Goal: Transaction & Acquisition: Subscribe to service/newsletter

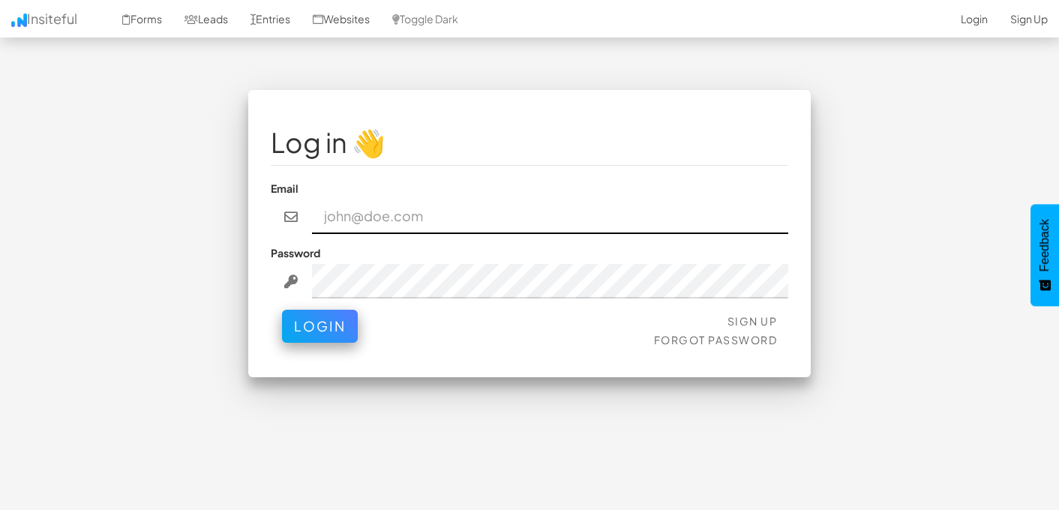
click at [385, 215] on input "email" at bounding box center [550, 217] width 477 height 35
click at [385, 215] on input "email" at bounding box center [550, 216] width 477 height 35
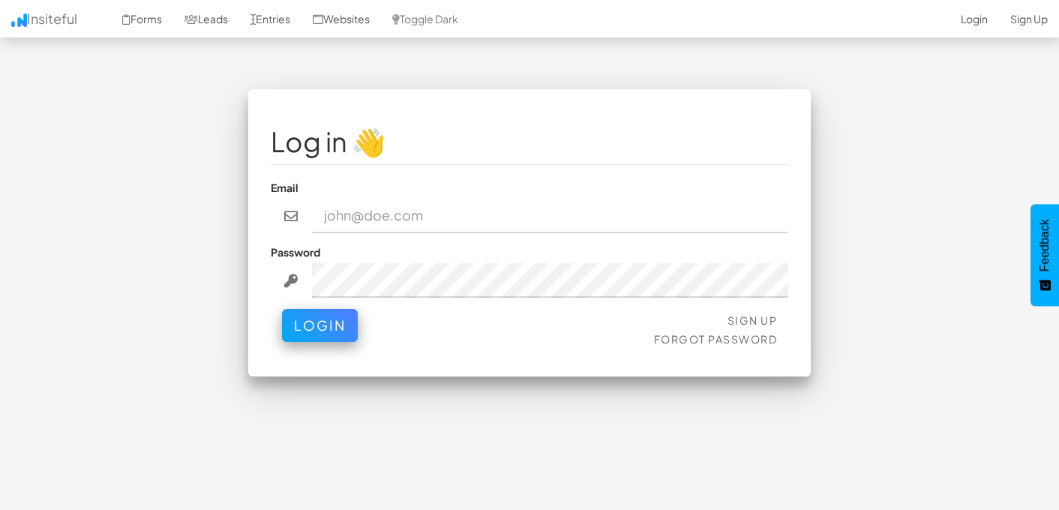
click at [527, 197] on div "Email" at bounding box center [530, 206] width 518 height 53
click at [743, 314] on link "Sign Up" at bounding box center [753, 321] width 50 height 14
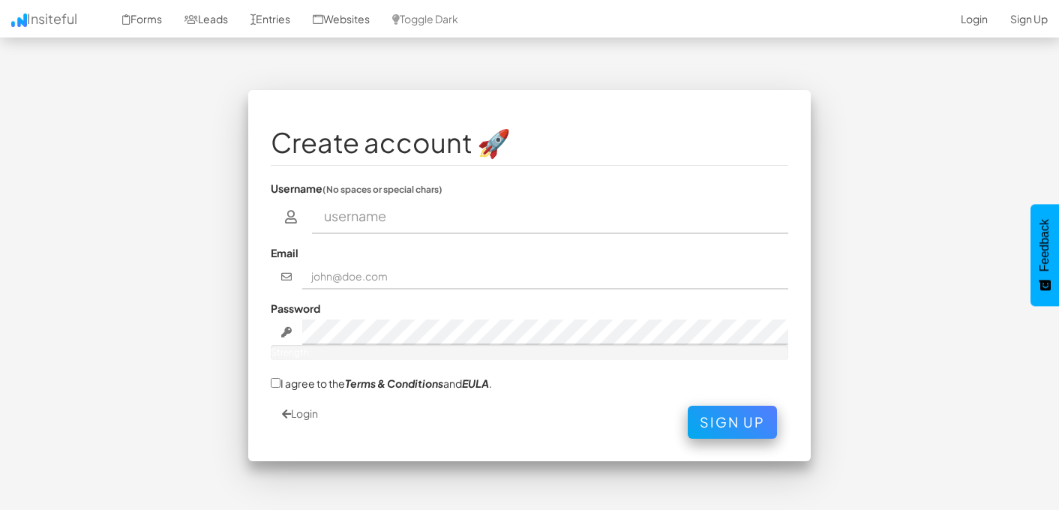
click at [359, 221] on input "text" at bounding box center [550, 217] width 477 height 35
type input "[DATE][PERSON_NAME]"
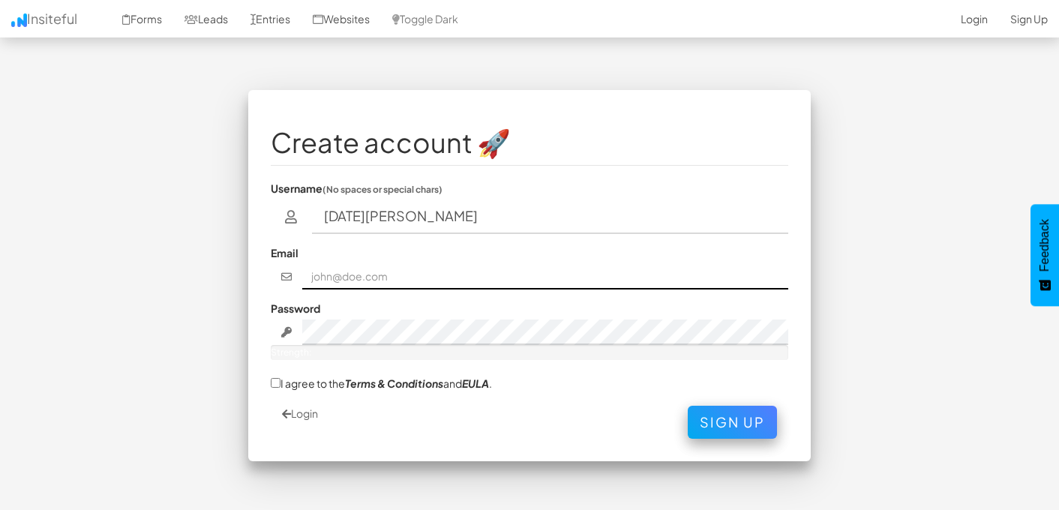
type input "[EMAIL_ADDRESS][DOMAIN_NAME]"
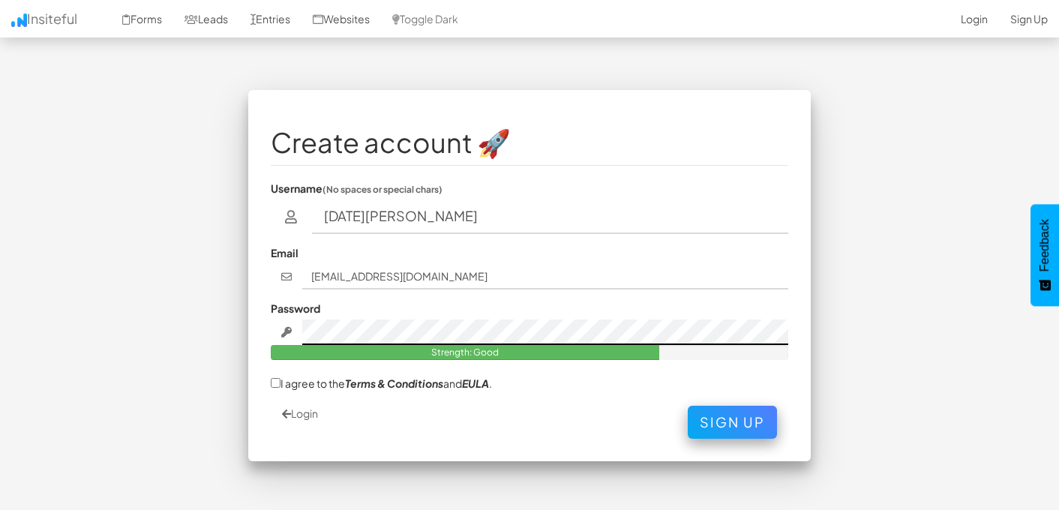
scroll to position [51, 0]
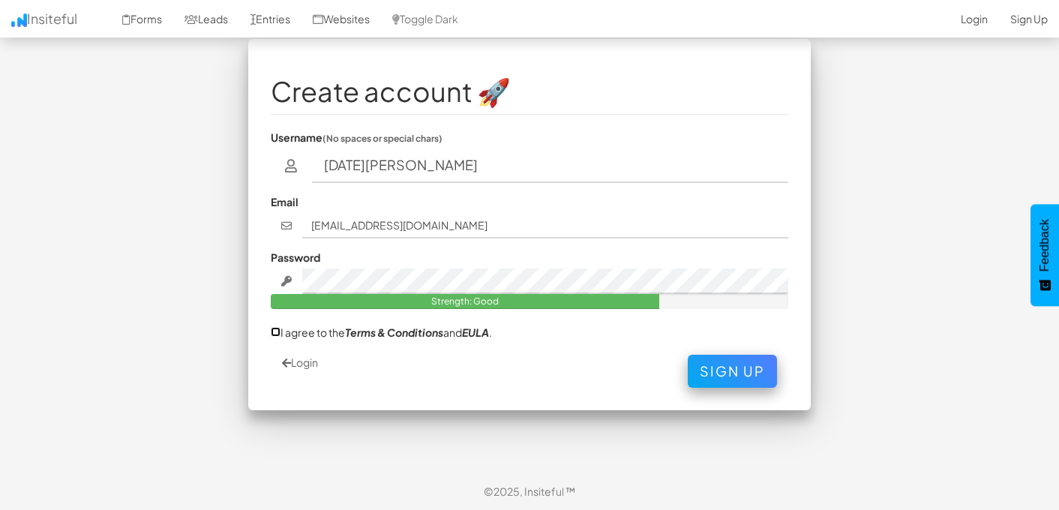
click at [274, 330] on input "I agree to the Terms & Conditions and [PERSON_NAME] ." at bounding box center [276, 332] width 10 height 10
checkbox input "true"
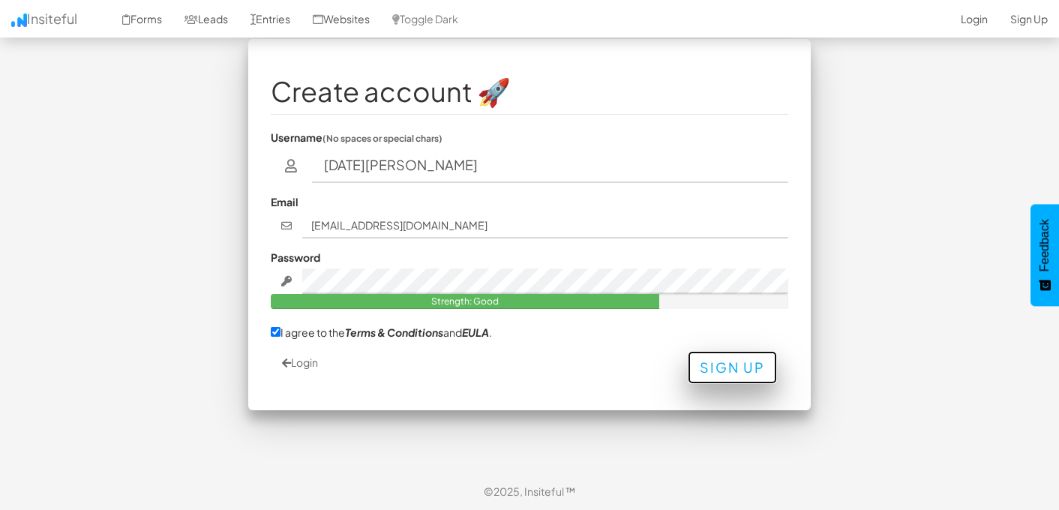
click at [726, 378] on button "Sign Up" at bounding box center [732, 367] width 89 height 33
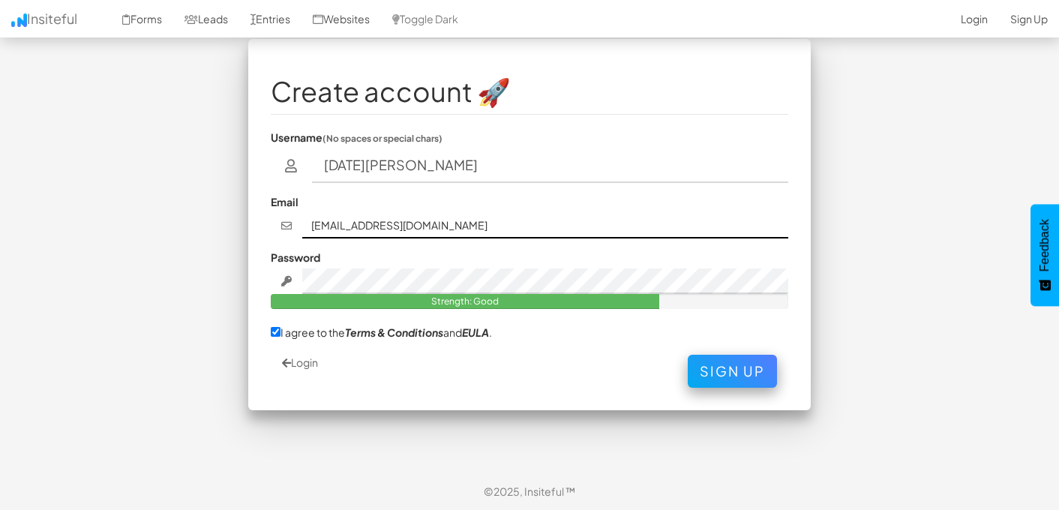
click at [407, 224] on input "[EMAIL_ADDRESS][DOMAIN_NAME]" at bounding box center [545, 226] width 487 height 26
click at [407, 224] on input "info@ideamarketing.ca" at bounding box center [545, 226] width 487 height 26
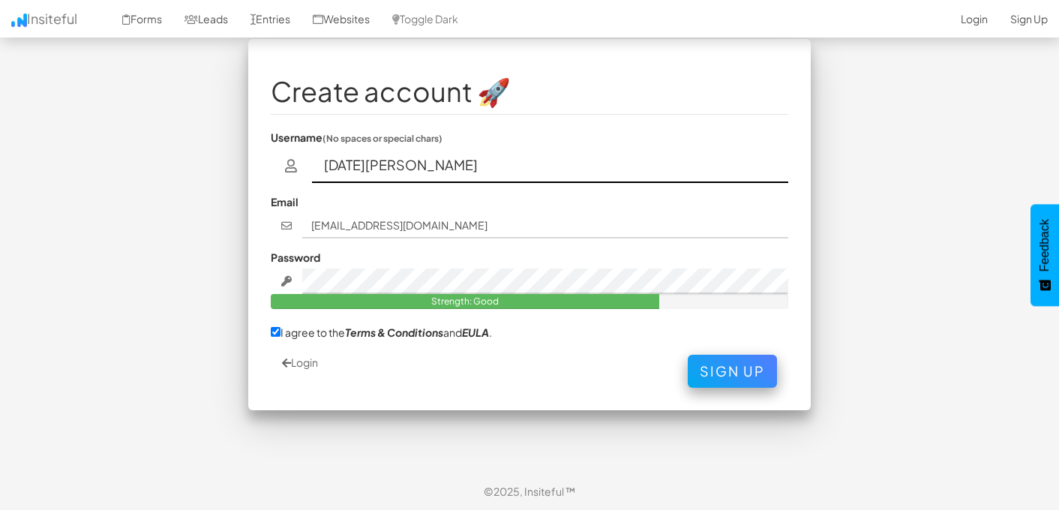
click at [362, 161] on input "Lucia Siplakova" at bounding box center [550, 166] width 477 height 35
click at [424, 149] on input "lucianka18" at bounding box center [550, 166] width 477 height 35
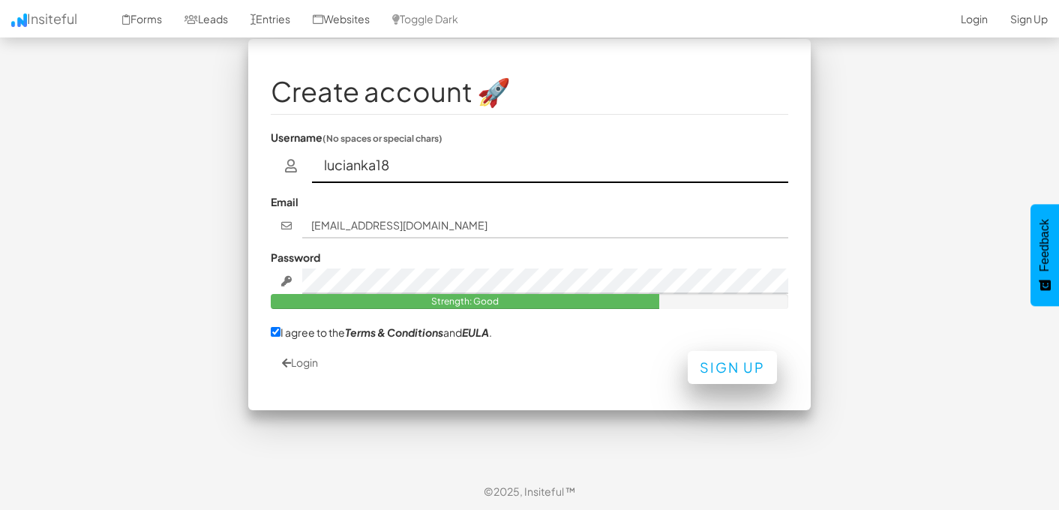
type input "lucianka18"
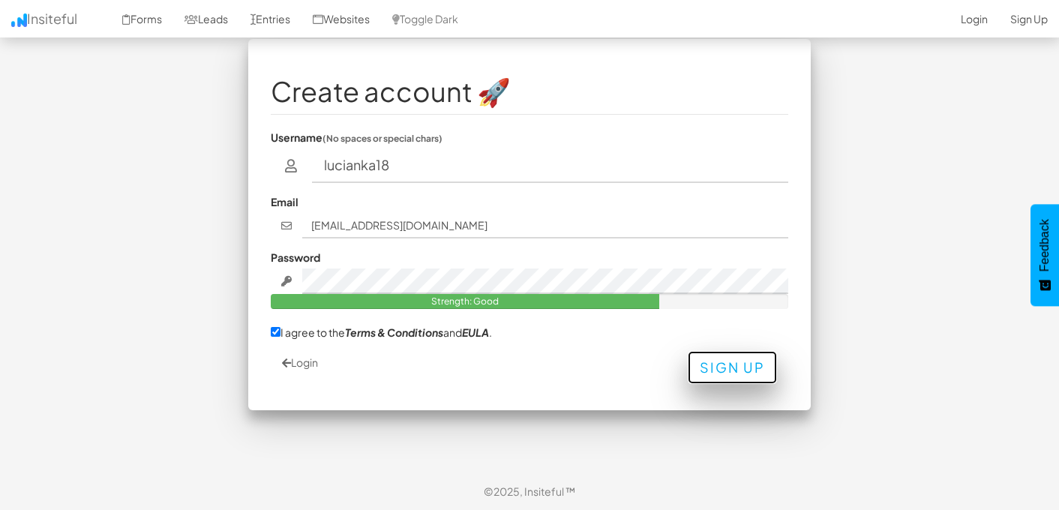
click at [739, 374] on button "Sign Up" at bounding box center [732, 367] width 89 height 33
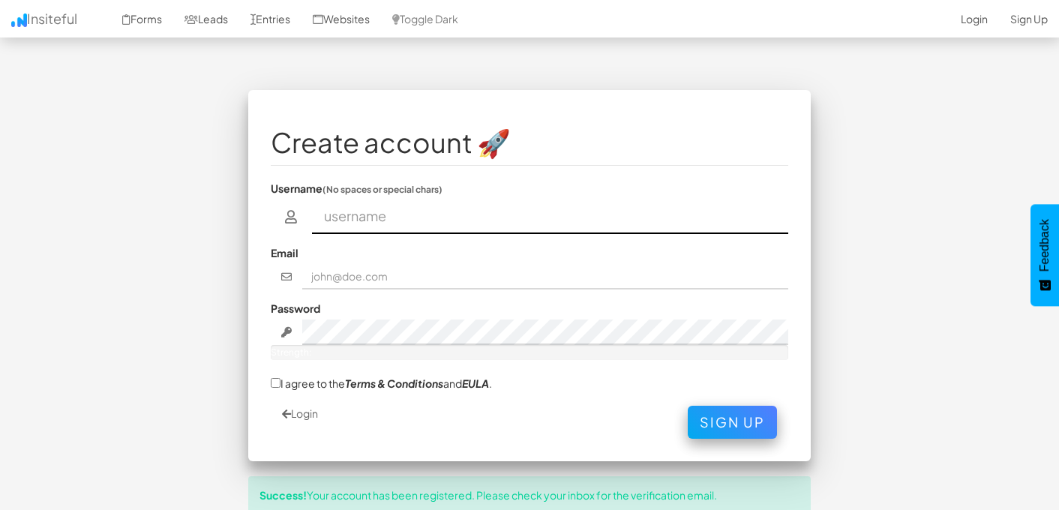
scroll to position [80, 0]
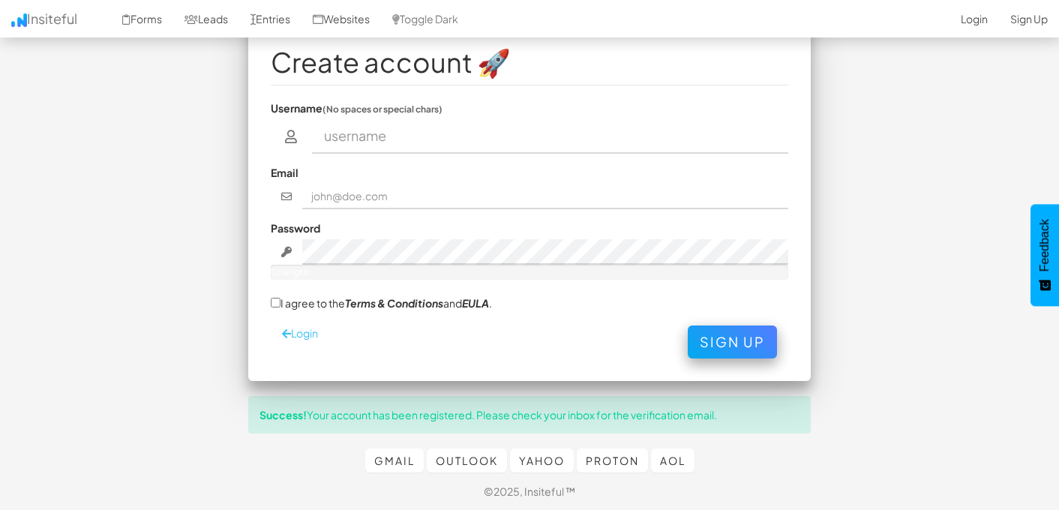
drag, startPoint x: 296, startPoint y: 323, endPoint x: 298, endPoint y: 333, distance: 9.9
click at [297, 331] on fieldset "Create account 🚀 Username (No spaces or special chars) Email Password Strength:…" at bounding box center [530, 195] width 518 height 326
click at [298, 333] on link "Login" at bounding box center [300, 333] width 36 height 14
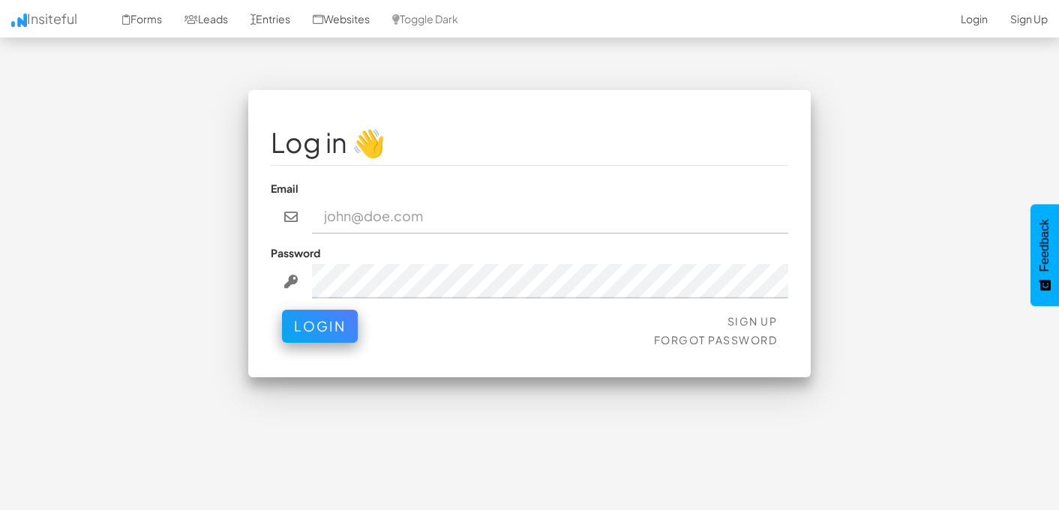
click at [367, 221] on input "email" at bounding box center [550, 217] width 477 height 35
type input "[EMAIL_ADDRESS][DOMAIN_NAME]"
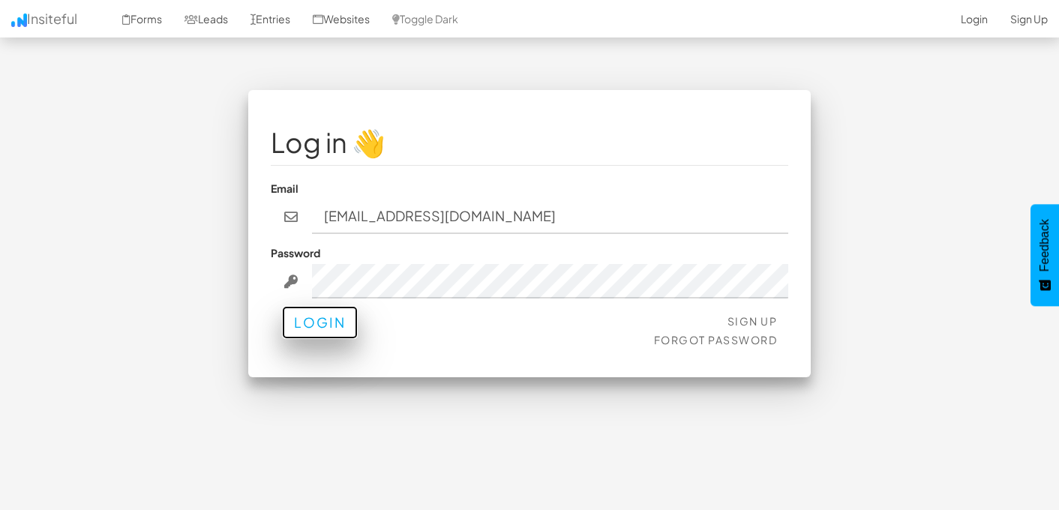
click at [331, 335] on button "Login" at bounding box center [320, 322] width 76 height 33
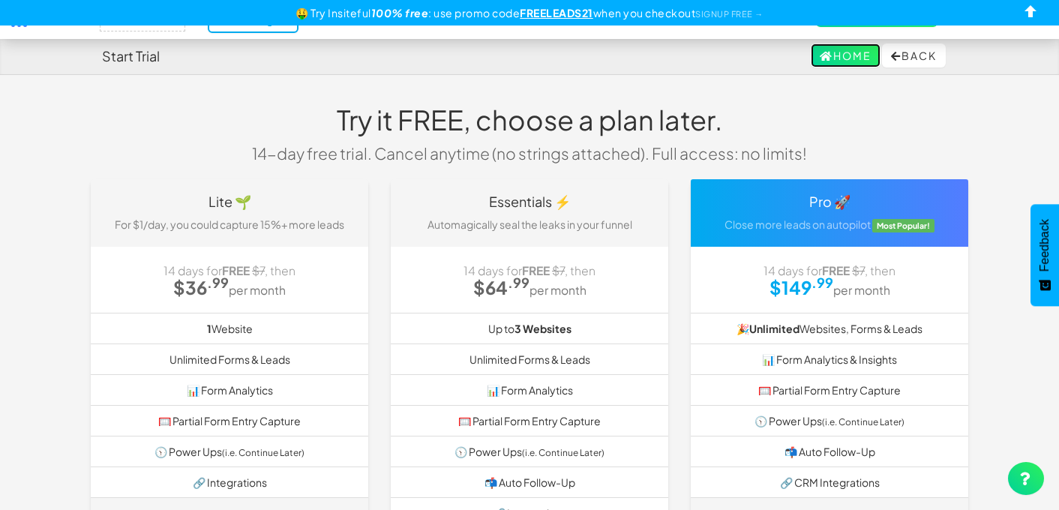
click at [820, 53] on link "Home" at bounding box center [846, 56] width 70 height 24
click at [908, 57] on button "Back" at bounding box center [914, 56] width 64 height 24
